Goal: Register for event/course

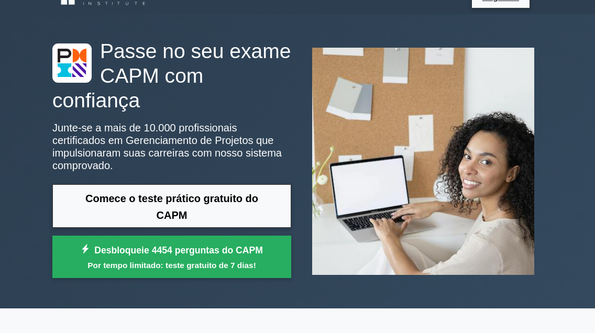
scroll to position [21, 0]
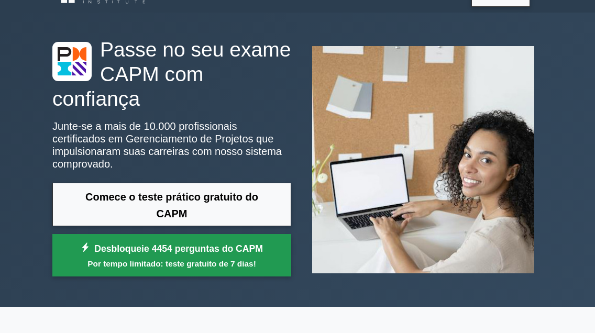
click at [209, 244] on font "Desbloqueie 4454 perguntas do CAPM" at bounding box center [178, 249] width 169 height 10
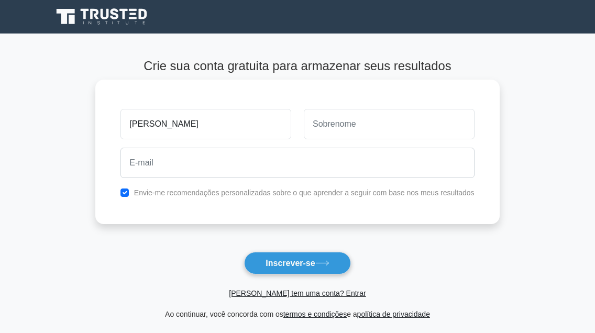
type input "[PERSON_NAME]"
click at [337, 135] on input "text" at bounding box center [389, 124] width 171 height 30
type input "c"
type input "Cassemene"
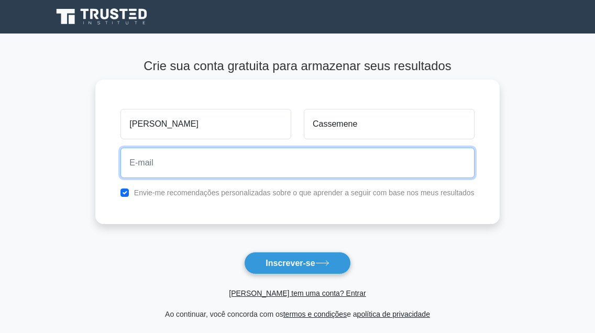
click at [197, 162] on input "email" at bounding box center [297, 163] width 354 height 30
click at [244, 252] on button "Inscrever-se" at bounding box center [297, 263] width 106 height 23
type input "carladias.candolo"
